Goal: Task Accomplishment & Management: Use online tool/utility

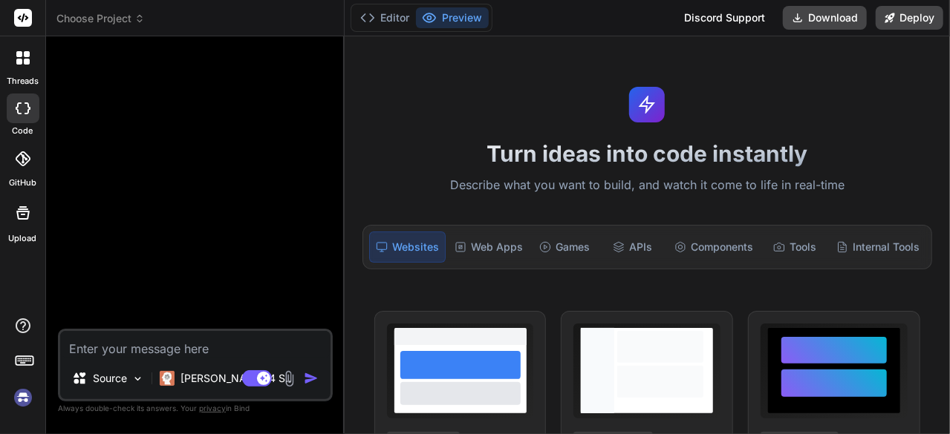
click at [19, 399] on img at bounding box center [22, 397] width 25 height 25
click at [197, 382] on p "[PERSON_NAME] 4 S.." at bounding box center [235, 378] width 111 height 15
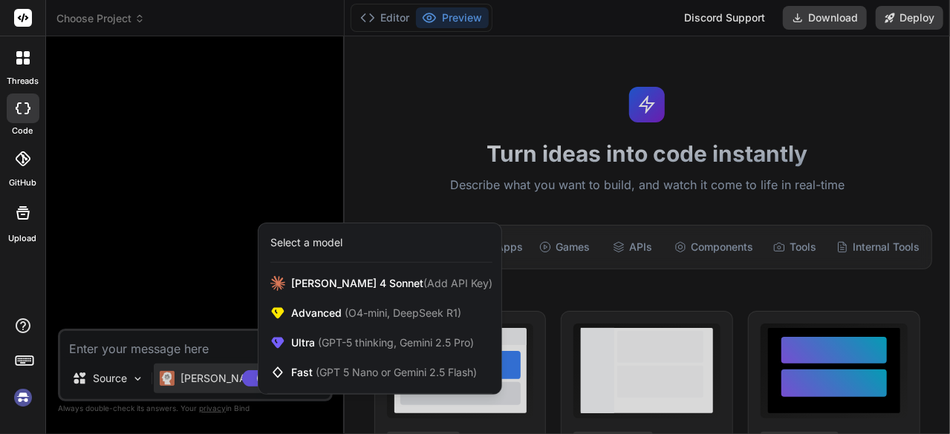
click at [138, 253] on div at bounding box center [475, 217] width 950 height 434
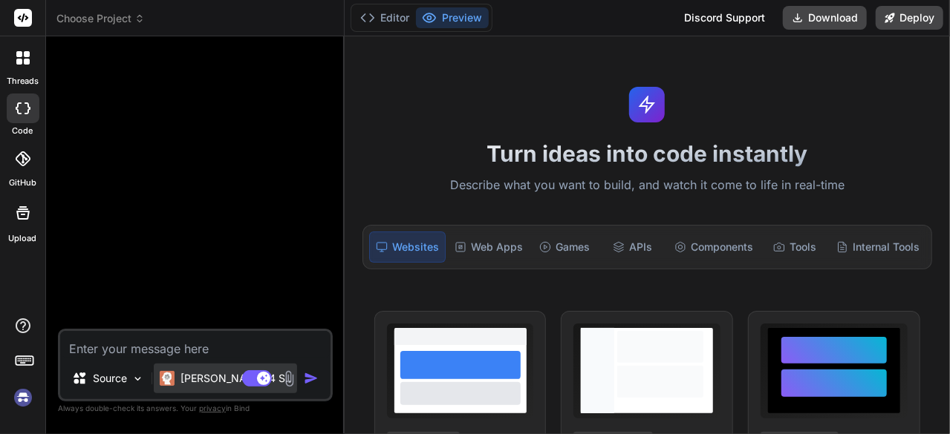
click at [197, 379] on p "[PERSON_NAME] 4 S.." at bounding box center [235, 378] width 111 height 15
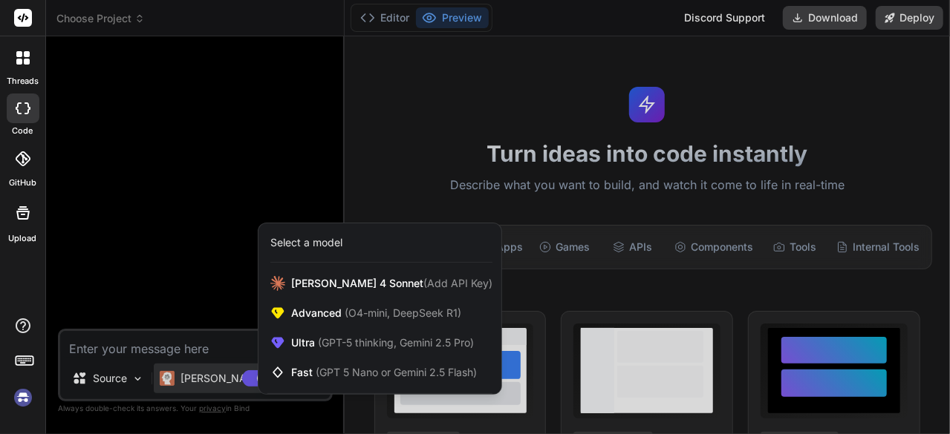
click at [22, 155] on icon at bounding box center [22, 158] width 15 height 15
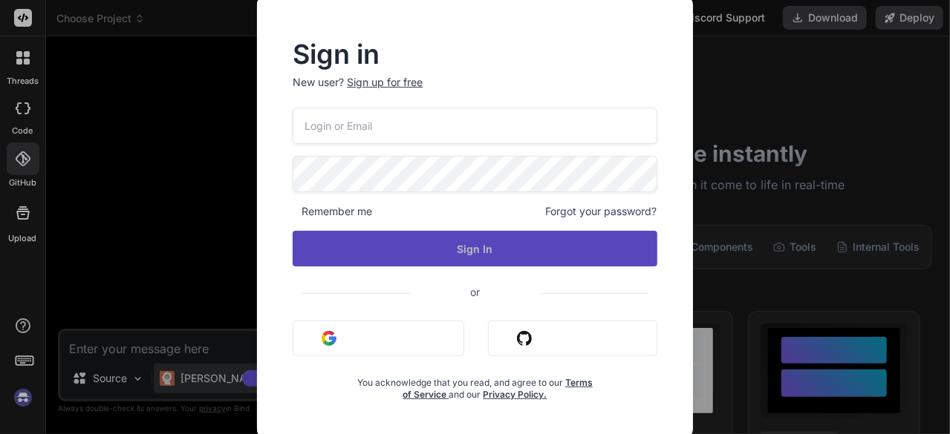
click at [403, 247] on button "Sign In" at bounding box center [475, 249] width 364 height 36
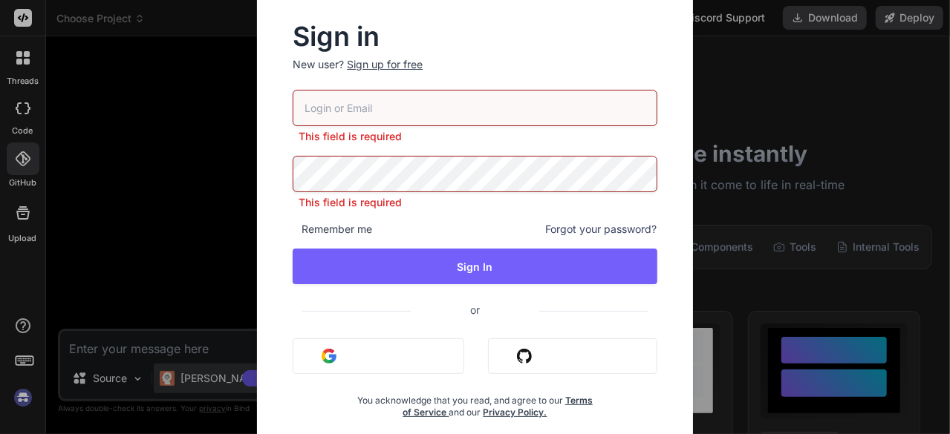
click at [334, 353] on img "button" at bounding box center [328, 356] width 15 height 15
click at [199, 148] on div "Sign in New user? Sign up for free This field is required This field is require…" at bounding box center [475, 217] width 950 height 434
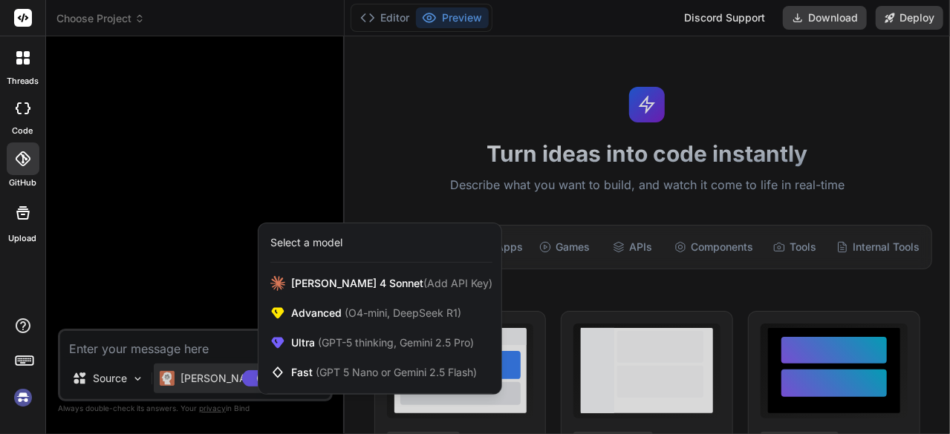
click at [420, 121] on div at bounding box center [475, 217] width 950 height 434
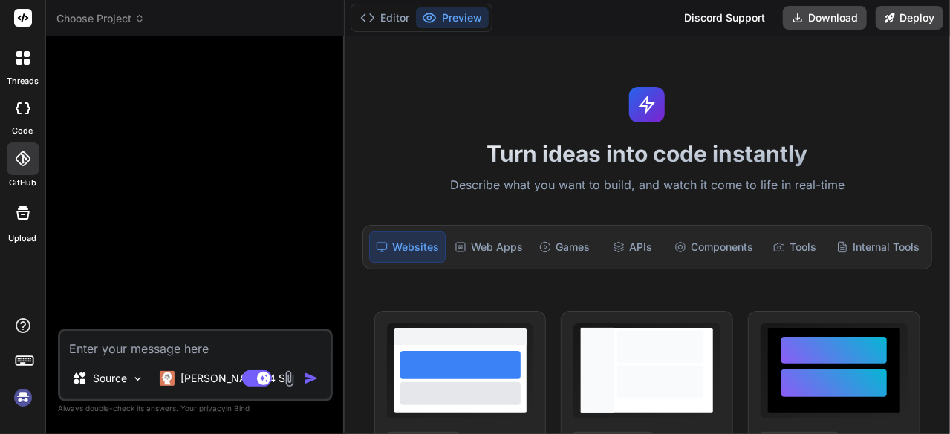
click at [448, 19] on button "Preview" at bounding box center [452, 17] width 73 height 21
click at [199, 374] on p "[PERSON_NAME] 4 S.." at bounding box center [235, 378] width 111 height 15
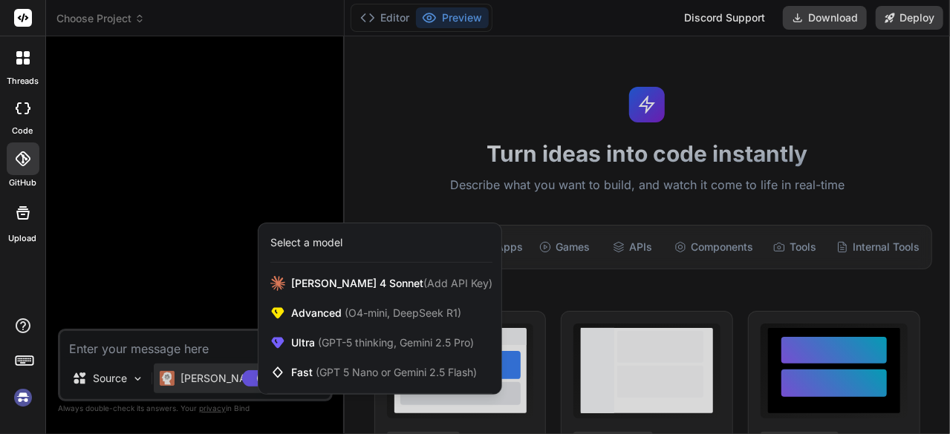
click at [192, 270] on div at bounding box center [475, 217] width 950 height 434
type textarea "x"
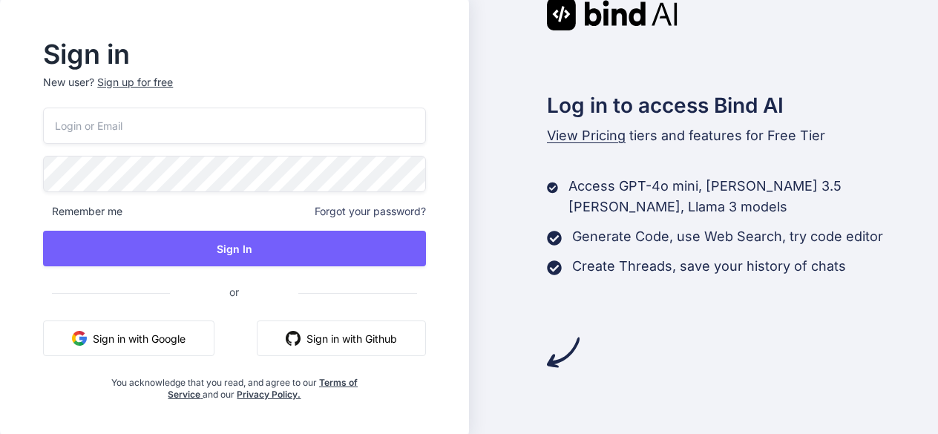
click at [121, 330] on button "Sign in with Google" at bounding box center [129, 339] width 172 height 36
